Goal: Task Accomplishment & Management: Manage account settings

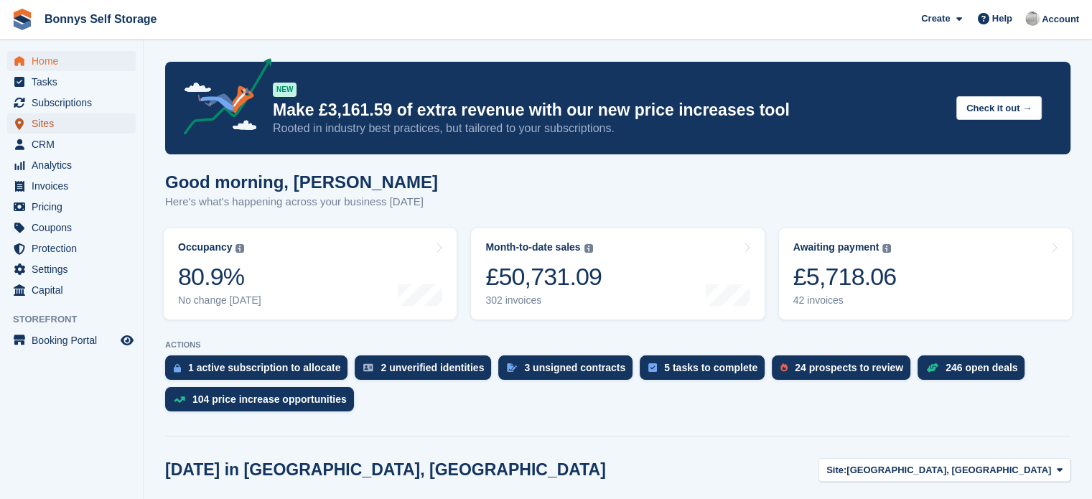
click at [47, 127] on span "Sites" at bounding box center [75, 123] width 86 height 20
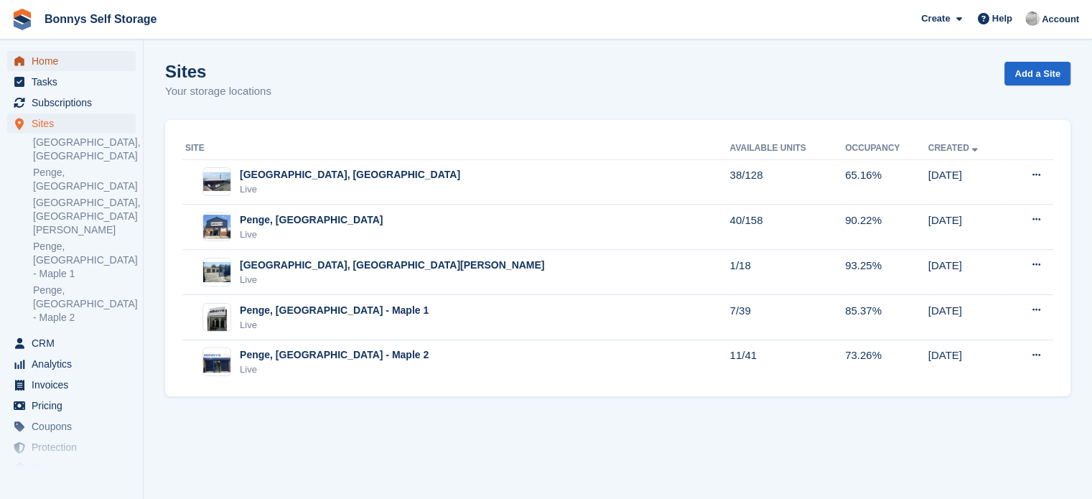
click at [41, 64] on span "Home" at bounding box center [75, 61] width 86 height 20
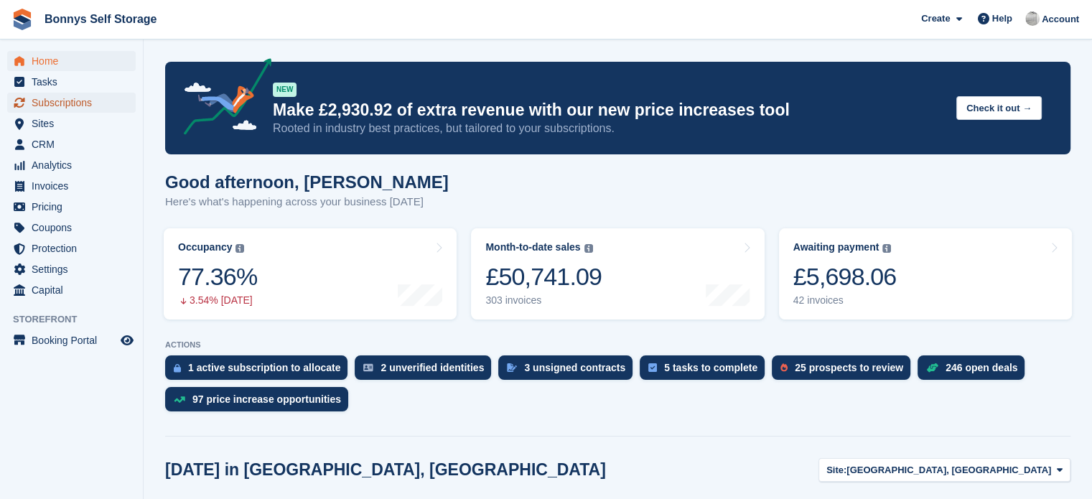
click at [88, 103] on span "Subscriptions" at bounding box center [75, 103] width 86 height 20
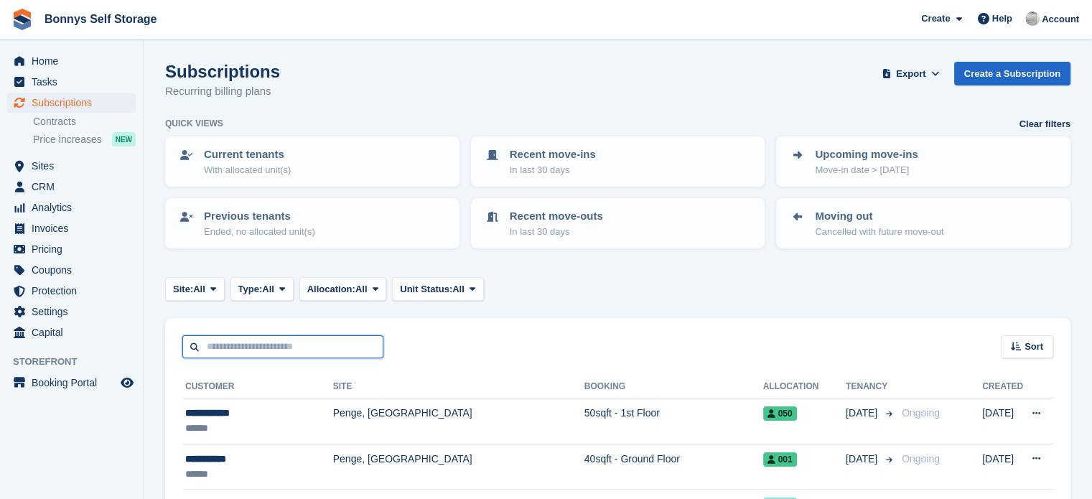
click at [261, 347] on input "text" at bounding box center [282, 347] width 201 height 24
type input "***"
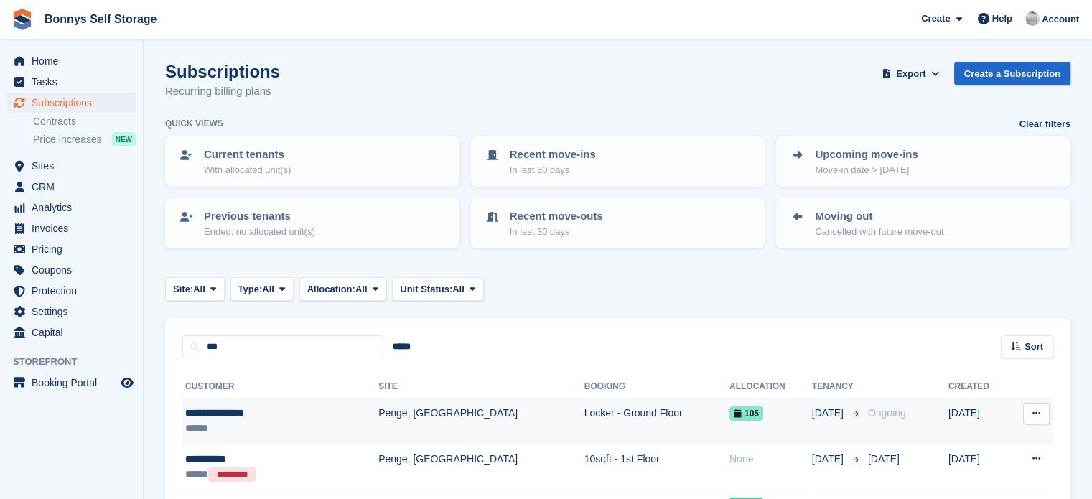
click at [407, 418] on td "Penge, [GEOGRAPHIC_DATA]" at bounding box center [481, 422] width 206 height 46
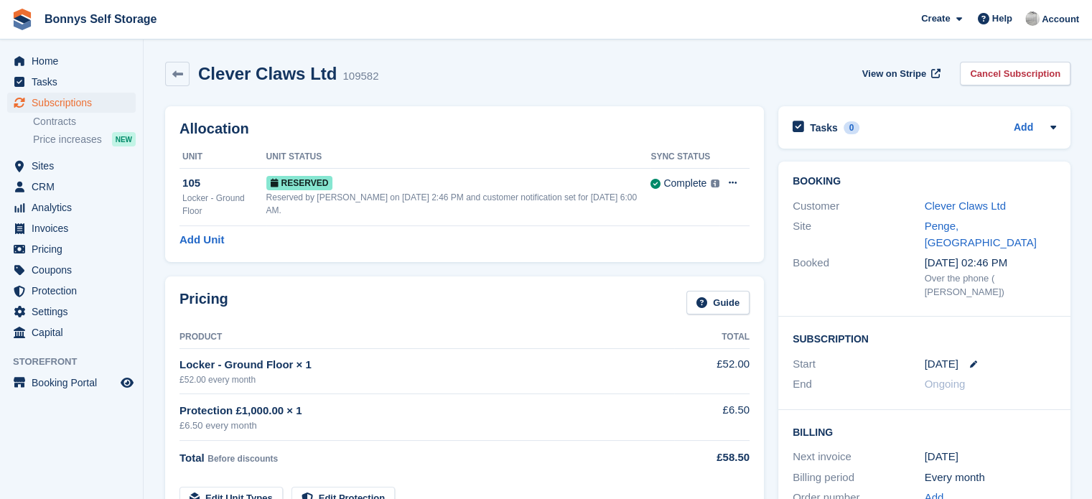
click at [531, 69] on div "Clever Claws Ltd 109582 View on Stripe Cancel Subscription" at bounding box center [618, 74] width 906 height 24
click at [701, 71] on div "Clever Claws Ltd 109582 View on Stripe Cancel Subscription" at bounding box center [618, 74] width 906 height 24
click at [960, 201] on link "Clever Claws Ltd" at bounding box center [965, 206] width 81 height 12
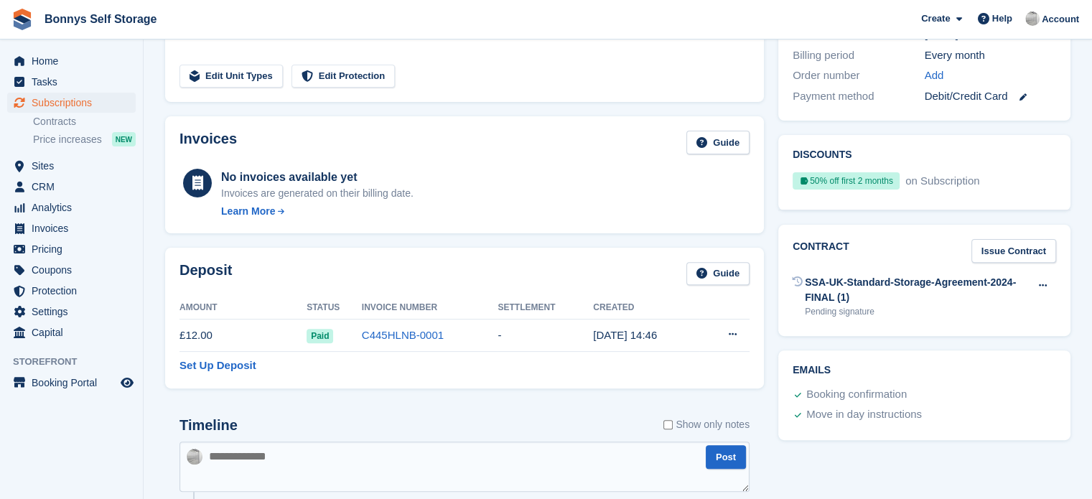
scroll to position [431, 0]
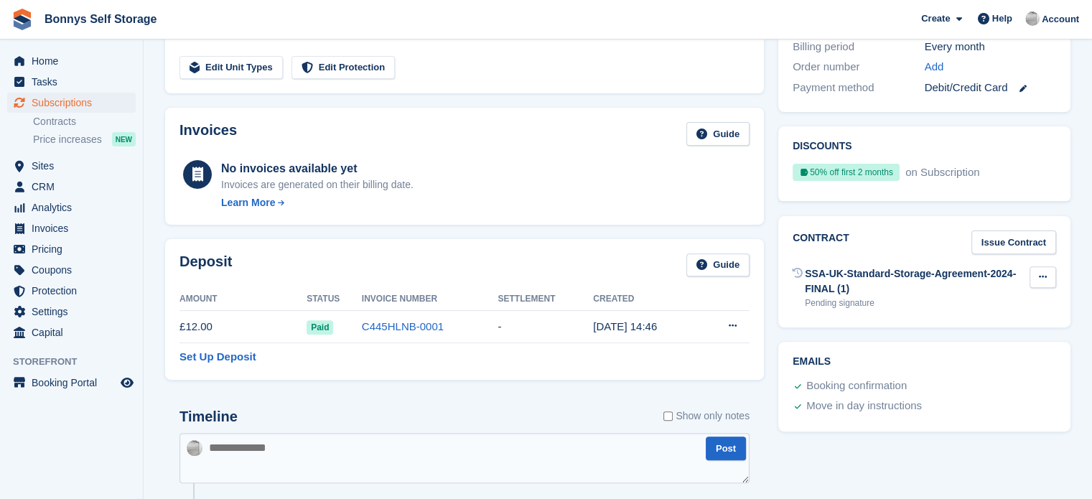
click at [1041, 272] on icon at bounding box center [1043, 276] width 8 height 9
click at [834, 192] on div "Discounts 50% off first 2 months on Subscription Starts 21 Oct discount starts …" at bounding box center [924, 164] width 307 height 90
click at [359, 160] on div "No invoices available yet" at bounding box center [317, 168] width 192 height 17
click at [65, 59] on span "Home" at bounding box center [75, 61] width 86 height 20
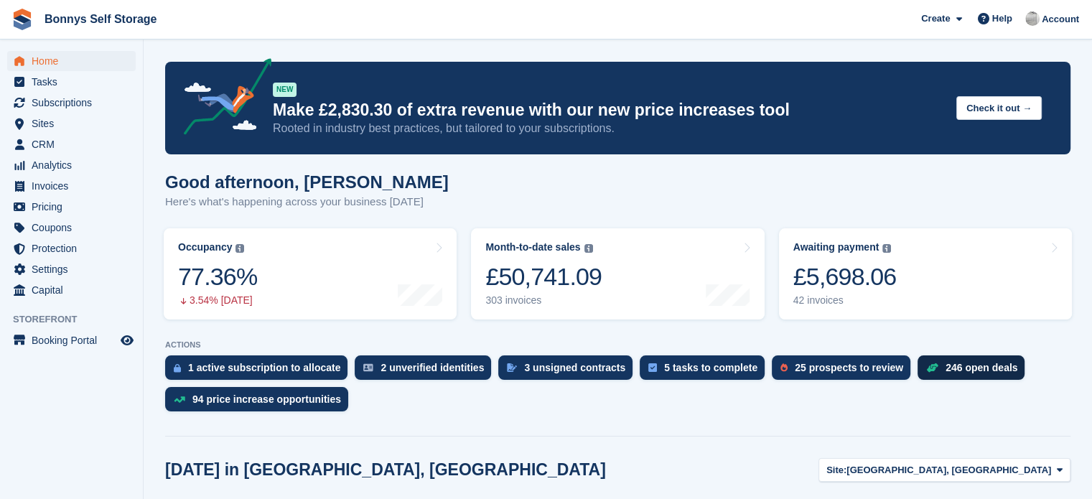
click at [918, 366] on div "246 open deals" at bounding box center [971, 368] width 107 height 24
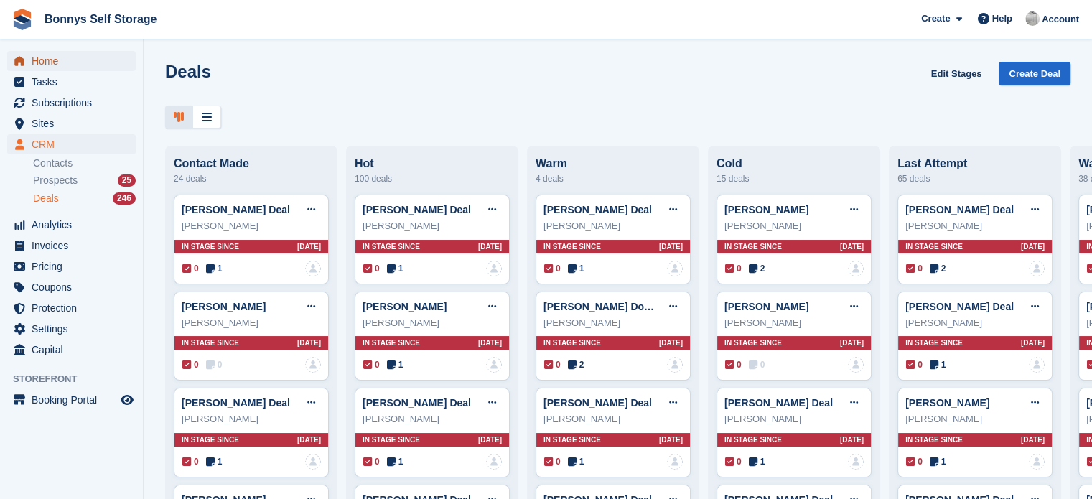
click at [56, 70] on span "Home" at bounding box center [75, 61] width 86 height 20
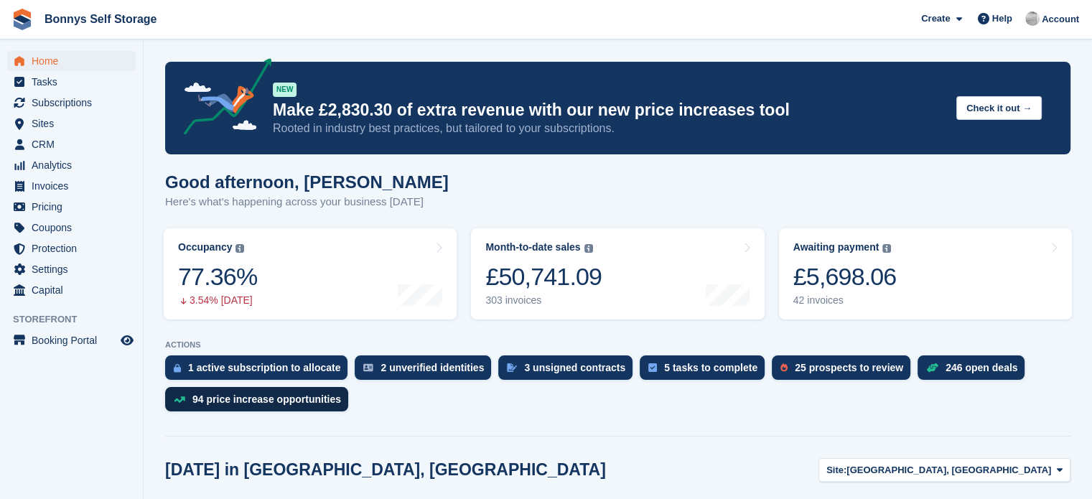
click at [250, 409] on div "94 price increase opportunities" at bounding box center [256, 399] width 183 height 24
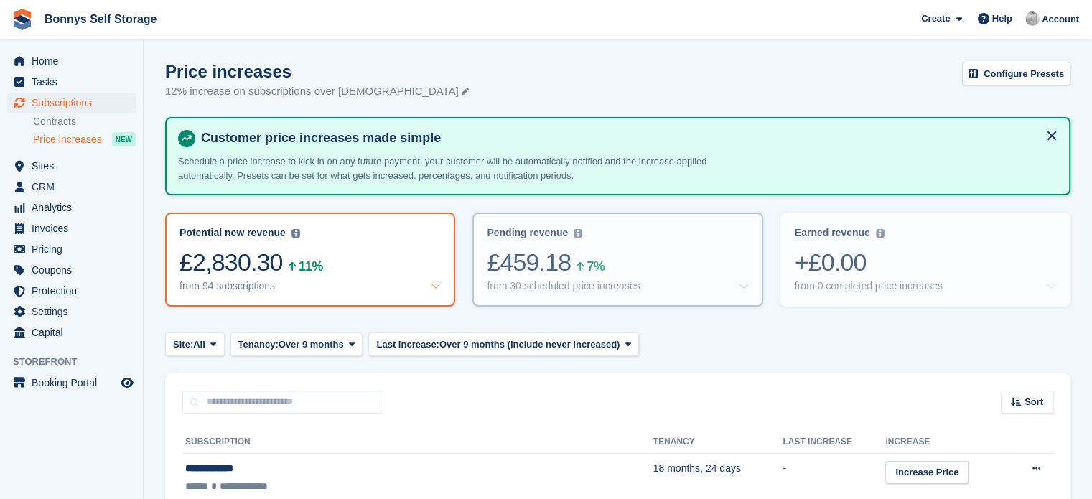
click at [563, 248] on div "£459.18 7%" at bounding box center [617, 262] width 261 height 29
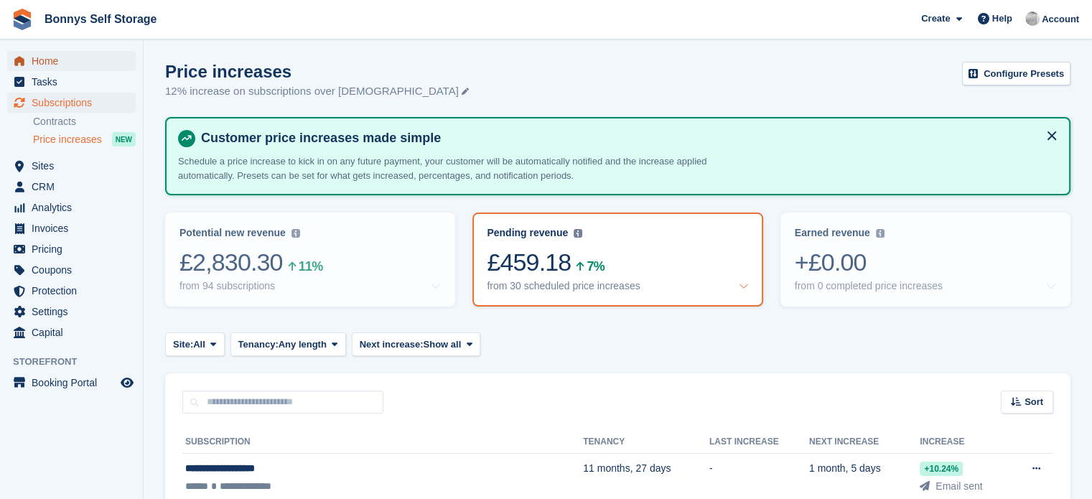
click at [39, 62] on span "Home" at bounding box center [75, 61] width 86 height 20
